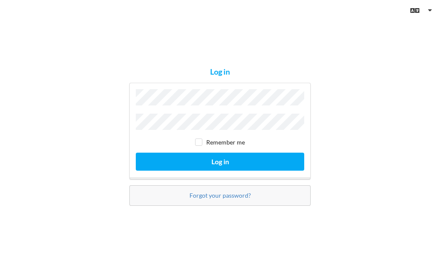
click at [231, 170] on button "Log in" at bounding box center [220, 162] width 168 height 18
click at [220, 170] on button "Log in" at bounding box center [220, 162] width 168 height 18
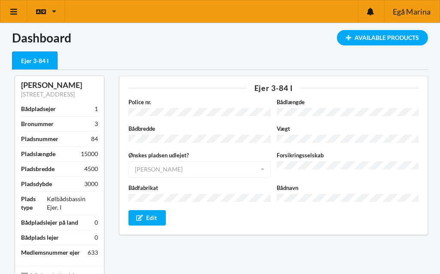
click at [12, 14] on icon at bounding box center [13, 12] width 9 height 8
click at [391, 42] on div "Available Products" at bounding box center [382, 37] width 91 height 15
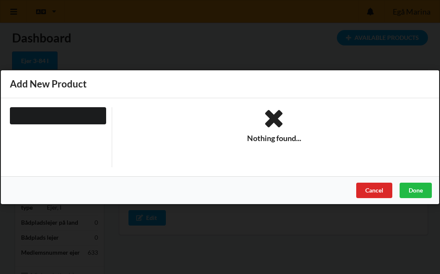
click at [421, 193] on div "Done" at bounding box center [415, 190] width 32 height 15
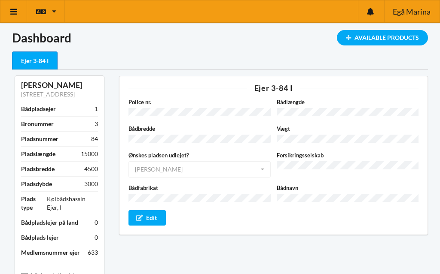
click at [11, 11] on icon at bounding box center [13, 12] width 9 height 8
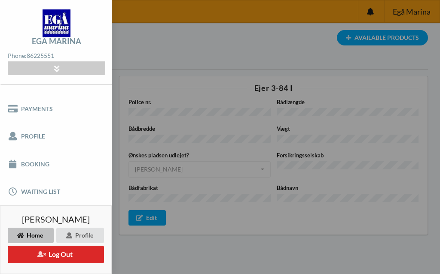
scroll to position [45, 0]
click at [28, 165] on link "Booking" at bounding box center [56, 164] width 112 height 27
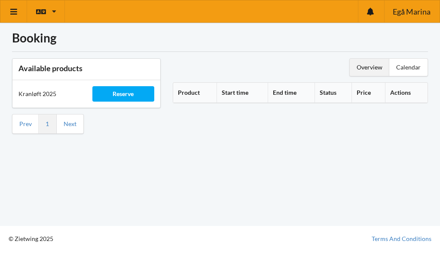
click at [124, 97] on div "Reserve" at bounding box center [123, 93] width 62 height 15
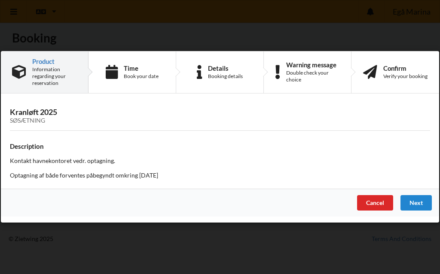
click at [421, 204] on div "Next" at bounding box center [415, 203] width 31 height 15
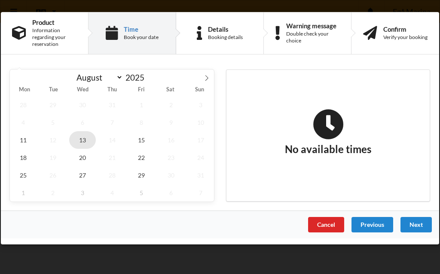
click at [82, 140] on span "13" at bounding box center [82, 140] width 27 height 18
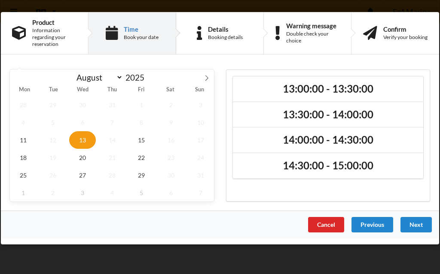
click at [357, 91] on h2 "13:00:00 - 13:30:00" at bounding box center [328, 88] width 178 height 13
click at [419, 226] on div "Next" at bounding box center [415, 224] width 31 height 15
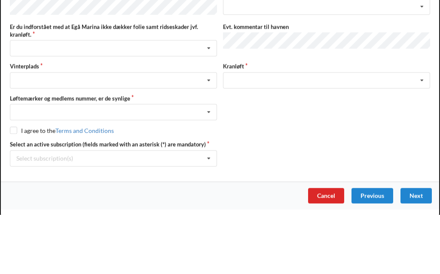
scroll to position [42, 0]
click at [211, 100] on icon at bounding box center [208, 108] width 13 height 16
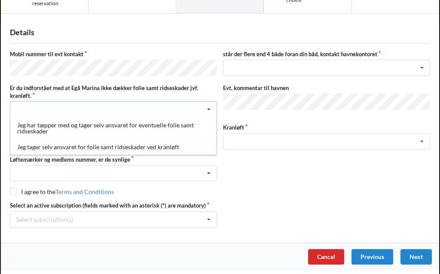
scroll to position [40, 0]
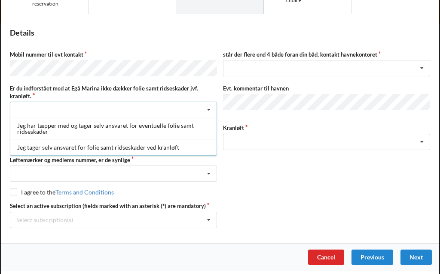
click at [36, 130] on div "Jeg har tæpper med og tager selv ansvaret for eventuelle folie samt ridseskader" at bounding box center [113, 129] width 206 height 22
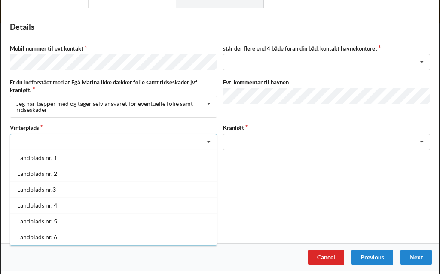
scroll to position [0, 0]
click at [35, 189] on div "Landplads nr.3" at bounding box center [113, 190] width 206 height 16
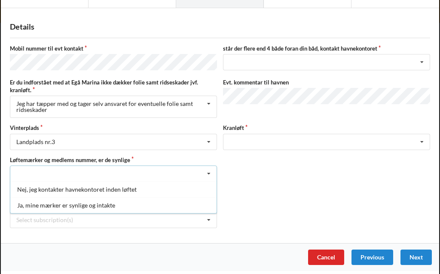
click at [43, 204] on div "Ja, mine mærker er synlige og intakte" at bounding box center [113, 206] width 206 height 16
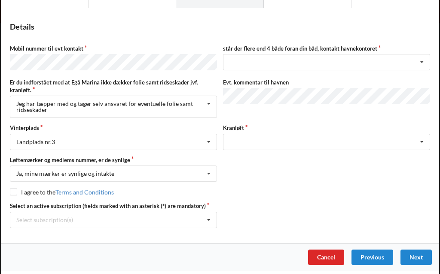
click at [12, 193] on input "checkbox" at bounding box center [13, 192] width 7 height 7
checkbox input "true"
click at [208, 219] on icon at bounding box center [208, 221] width 13 height 16
click at [39, 237] on div "* Ejer 3-84 I" at bounding box center [113, 236] width 206 height 16
click at [423, 59] on icon at bounding box center [421, 63] width 13 height 16
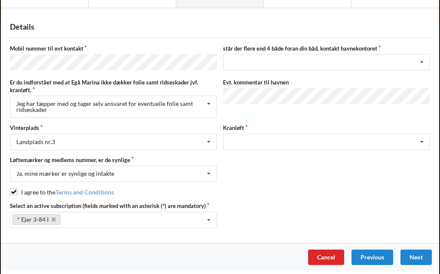
click at [409, 111] on div "Evt. kommentar til havnen" at bounding box center [326, 99] width 213 height 40
click at [423, 138] on icon at bounding box center [421, 142] width 13 height 16
click at [419, 183] on div "Mobil nummer til evt kontakt står der flere end 4 både foran din båd, kontakt h…" at bounding box center [220, 136] width 420 height 183
click at [429, 250] on div "Next" at bounding box center [415, 257] width 31 height 15
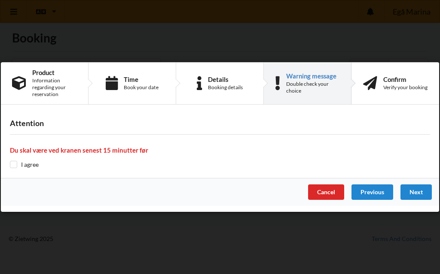
click at [15, 165] on input "checkbox" at bounding box center [13, 164] width 7 height 7
checkbox input "true"
click at [417, 194] on div "Next" at bounding box center [415, 192] width 31 height 15
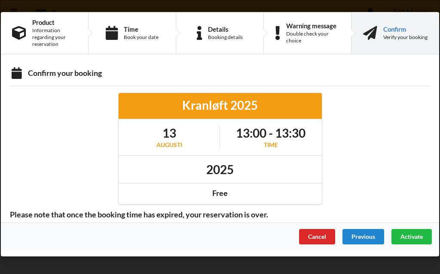
click at [414, 237] on span "Activate" at bounding box center [411, 236] width 22 height 7
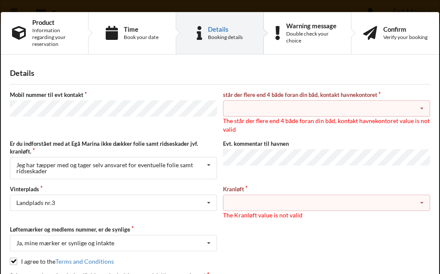
click at [423, 109] on icon at bounding box center [421, 109] width 13 height 16
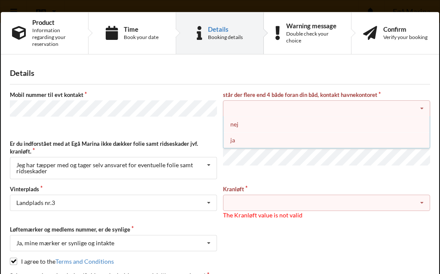
click at [238, 126] on div "nej" at bounding box center [326, 124] width 206 height 16
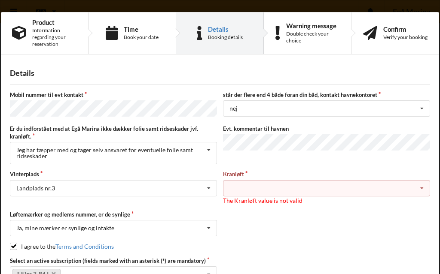
click at [425, 184] on icon at bounding box center [421, 189] width 13 height 16
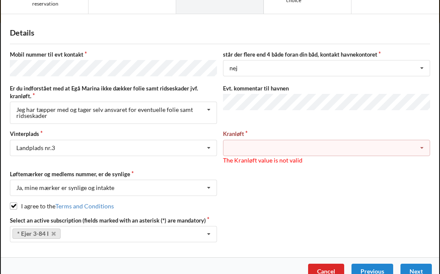
scroll to position [45, 0]
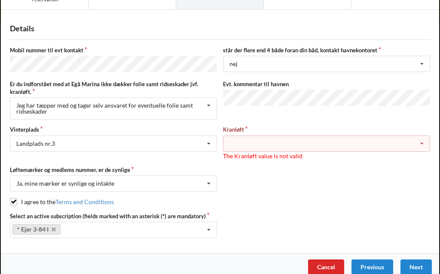
click at [422, 261] on div "Next" at bounding box center [415, 267] width 31 height 15
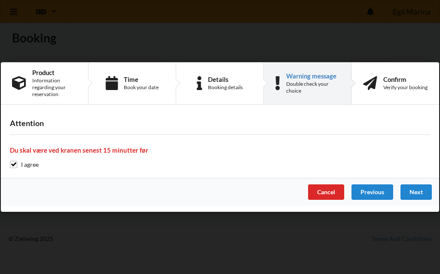
click at [420, 192] on div "Next" at bounding box center [415, 192] width 31 height 15
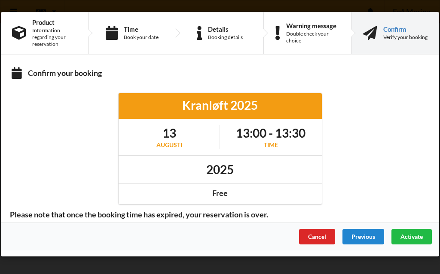
scroll to position [0, 0]
click at [416, 237] on span "Activate" at bounding box center [411, 236] width 22 height 7
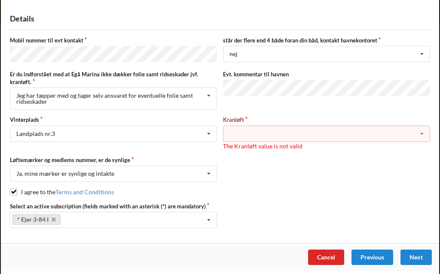
scroll to position [32, 0]
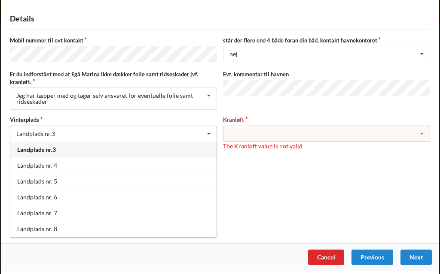
click at [405, 165] on div "Løftemærker og medlems nummer, er de synlige Ja, mine mærker er synlige og inta…" at bounding box center [220, 169] width 426 height 26
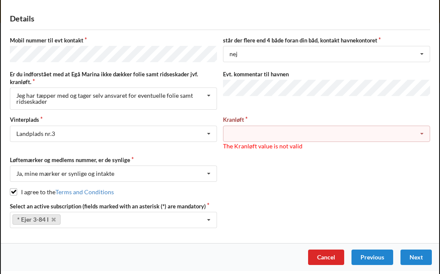
click at [423, 130] on icon at bounding box center [421, 134] width 13 height 16
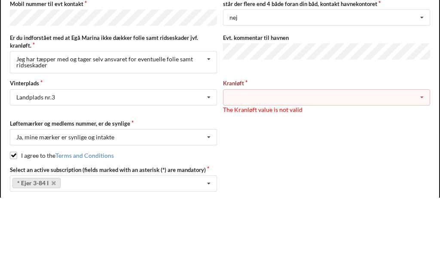
scroll to position [85, 0]
click at [390, 76] on div "Mobil nummer til evt kontakt står der flere end 4 både foran din båd, kontakt h…" at bounding box center [220, 172] width 420 height 192
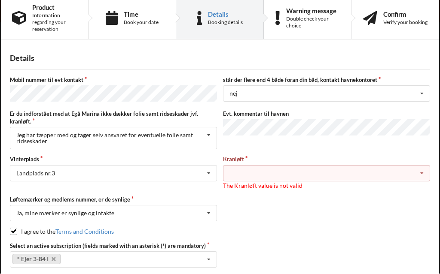
click at [422, 172] on icon at bounding box center [421, 174] width 13 height 16
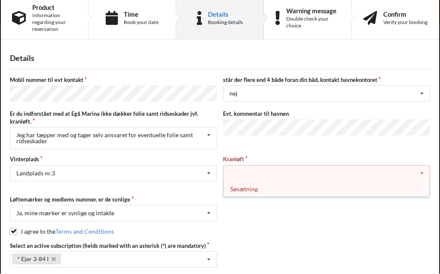
click at [245, 189] on div "Søsætning" at bounding box center [326, 190] width 206 height 16
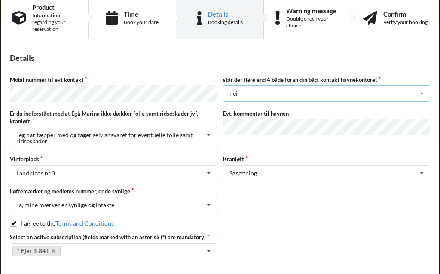
click at [422, 92] on icon at bounding box center [421, 94] width 13 height 16
click at [424, 93] on icon at bounding box center [421, 94] width 13 height 16
click at [396, 220] on div "I agree to the Terms and Conditions" at bounding box center [220, 224] width 420 height 9
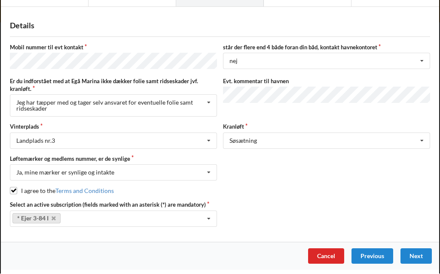
scroll to position [46, 0]
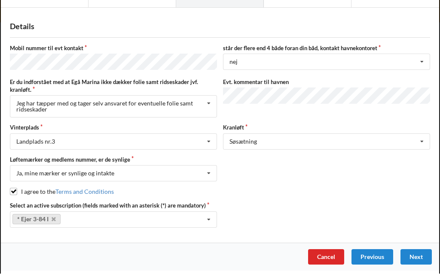
click at [420, 250] on div "Next" at bounding box center [415, 257] width 31 height 15
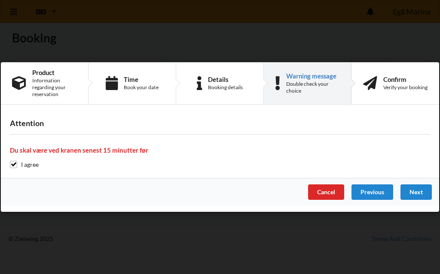
click at [417, 189] on div "Next" at bounding box center [415, 192] width 31 height 15
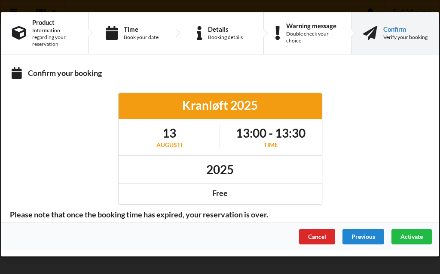
click at [415, 234] on span "Activate" at bounding box center [411, 236] width 22 height 7
